Goal: Task Accomplishment & Management: Manage account settings

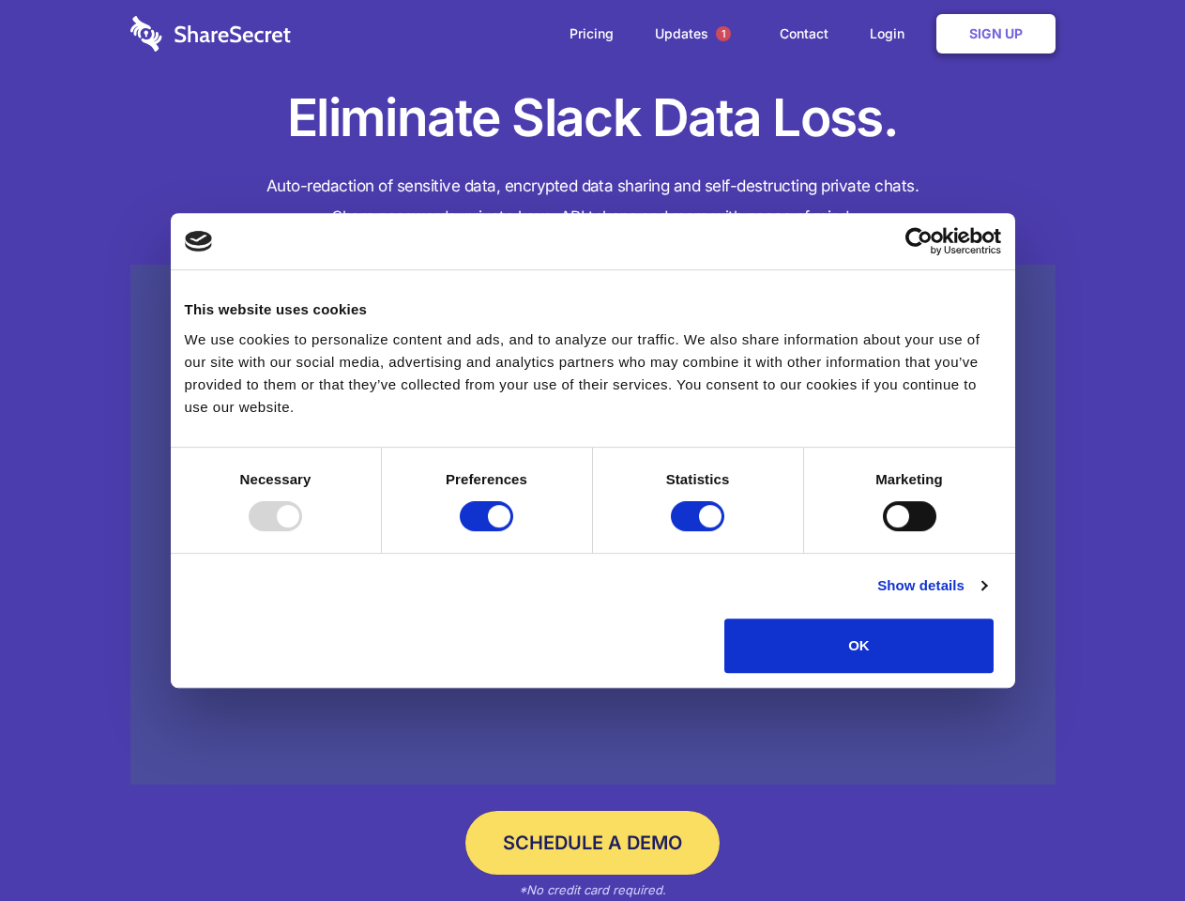
click at [302, 531] on div at bounding box center [275, 516] width 53 height 30
click at [513, 531] on input "Preferences" at bounding box center [486, 516] width 53 height 30
checkbox input "false"
click at [700, 531] on input "Statistics" at bounding box center [697, 516] width 53 height 30
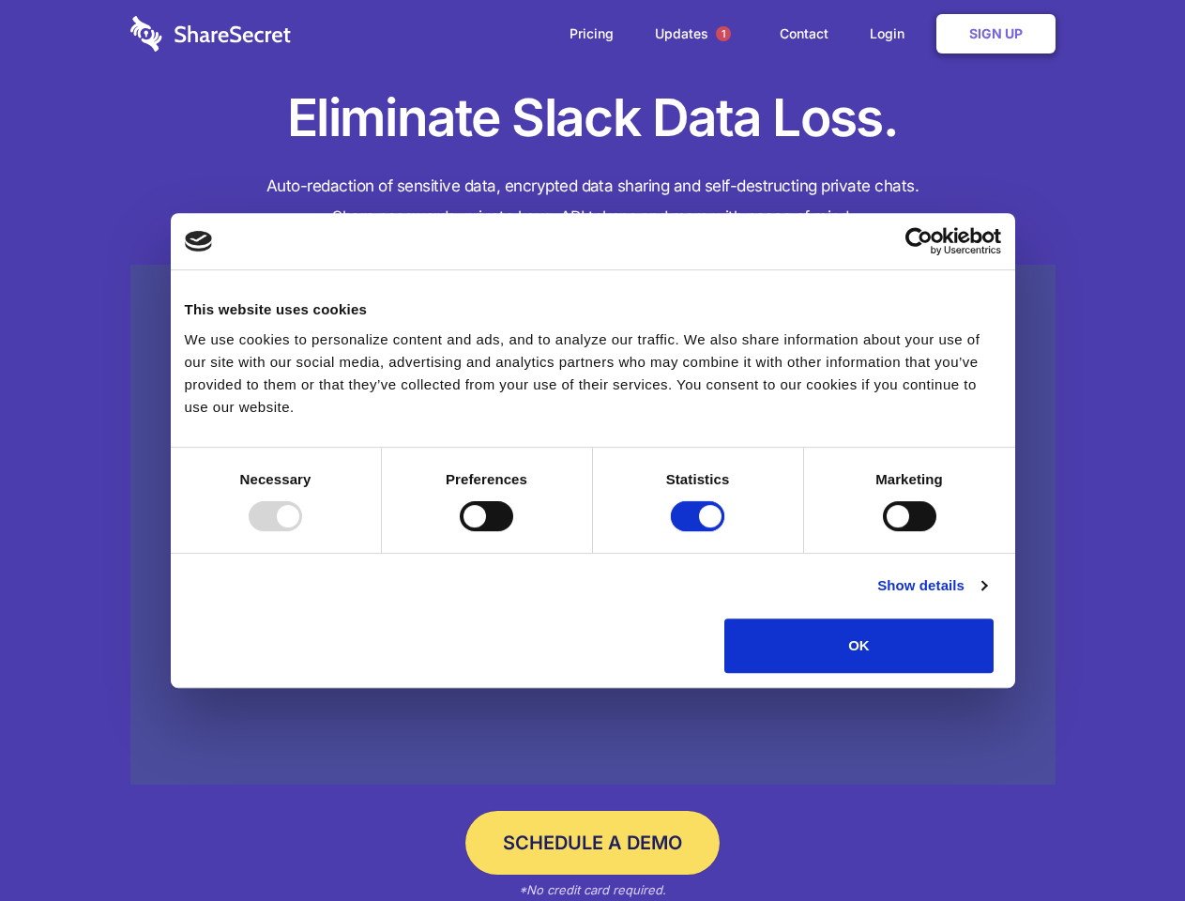
checkbox input "false"
click at [883, 531] on input "Marketing" at bounding box center [909, 516] width 53 height 30
checkbox input "true"
click at [986, 597] on link "Show details" at bounding box center [931, 585] width 109 height 23
